Goal: Book appointment/travel/reservation

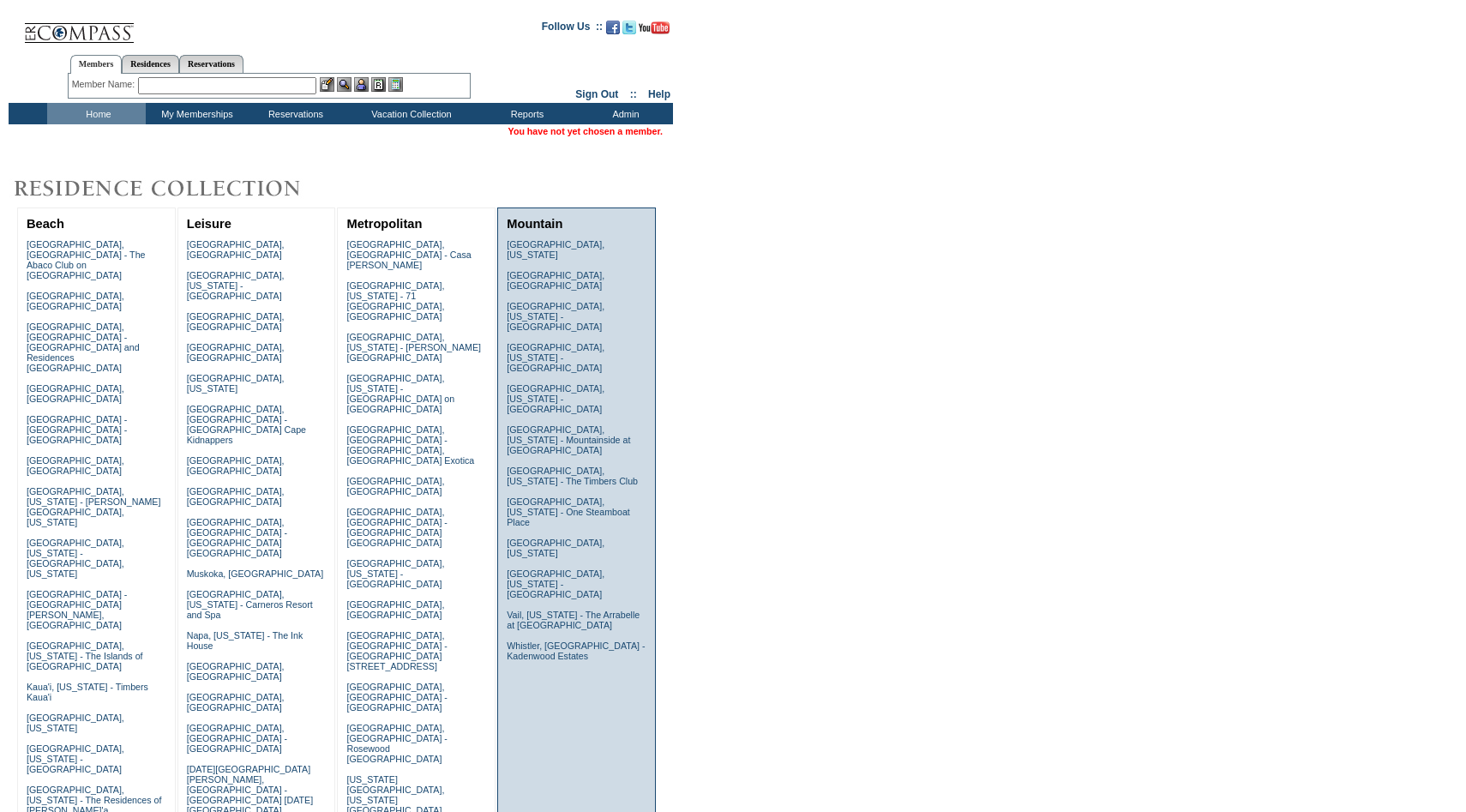
click at [558, 253] on td "[GEOGRAPHIC_DATA], [US_STATE] [GEOGRAPHIC_DATA], [GEOGRAPHIC_DATA] [GEOGRAPHIC_…" at bounding box center [576, 455] width 148 height 440
click at [560, 239] on td "[GEOGRAPHIC_DATA], [US_STATE] [GEOGRAPHIC_DATA], [GEOGRAPHIC_DATA] [GEOGRAPHIC_…" at bounding box center [576, 455] width 148 height 440
click at [557, 247] on link "[GEOGRAPHIC_DATA], [US_STATE]" at bounding box center [555, 248] width 98 height 20
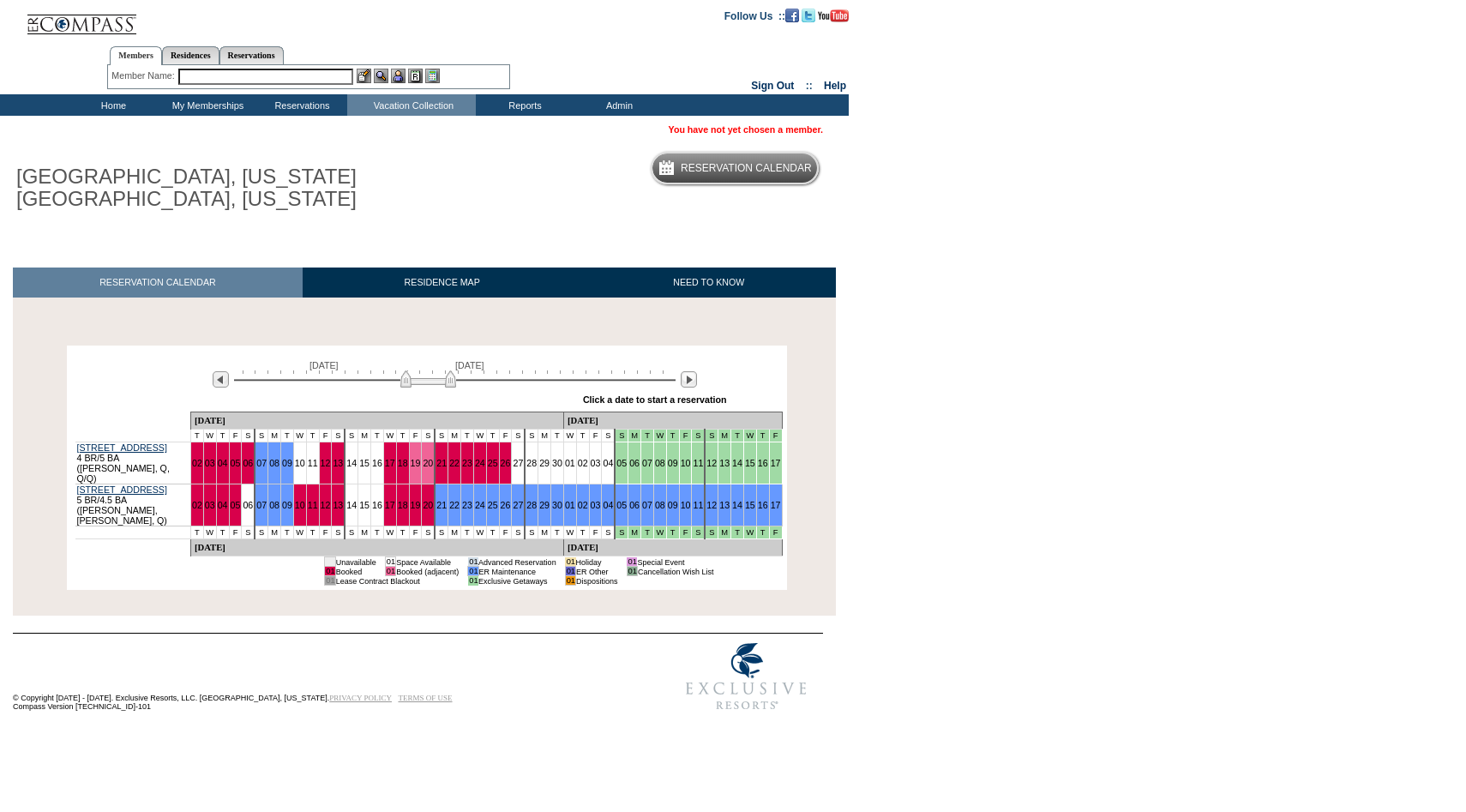
drag, startPoint x: 414, startPoint y: 378, endPoint x: 451, endPoint y: 382, distance: 37.2
click at [451, 382] on img at bounding box center [427, 378] width 56 height 17
